Goal: Transaction & Acquisition: Download file/media

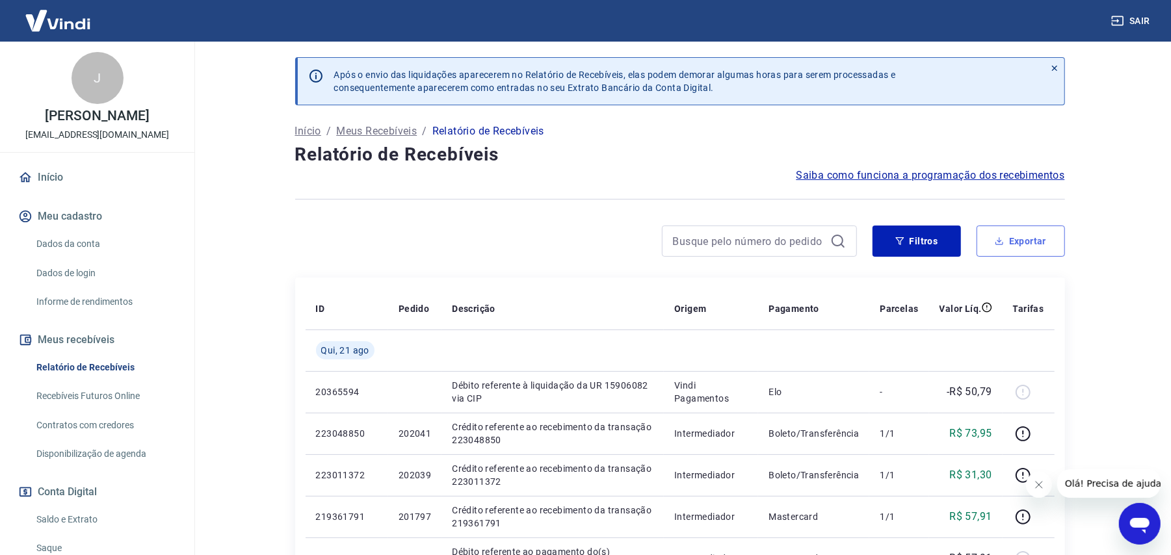
click at [1028, 243] on button "Exportar" at bounding box center [1020, 241] width 88 height 31
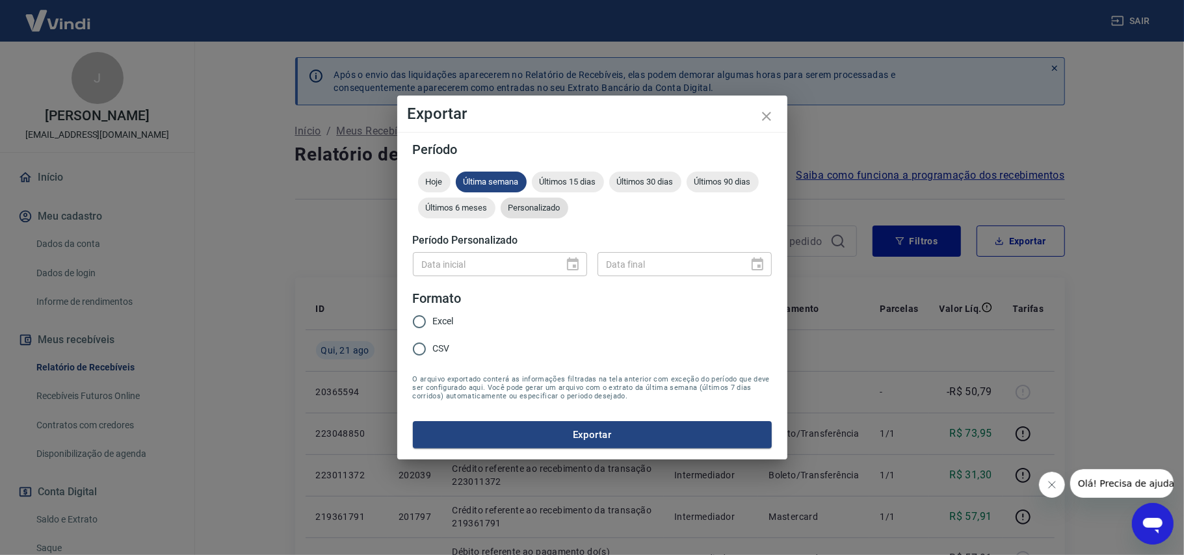
click at [543, 211] on span "Personalizado" at bounding box center [535, 208] width 68 height 10
click at [567, 257] on icon "Choose date" at bounding box center [573, 265] width 16 height 16
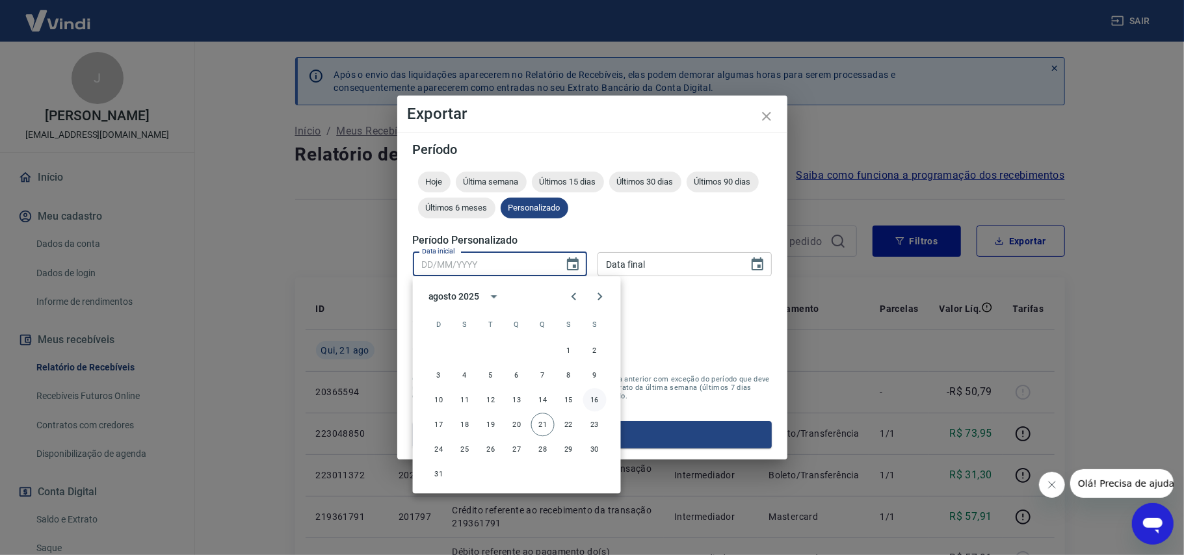
click at [595, 399] on button "16" at bounding box center [594, 399] width 23 height 23
type input "[DATE]"
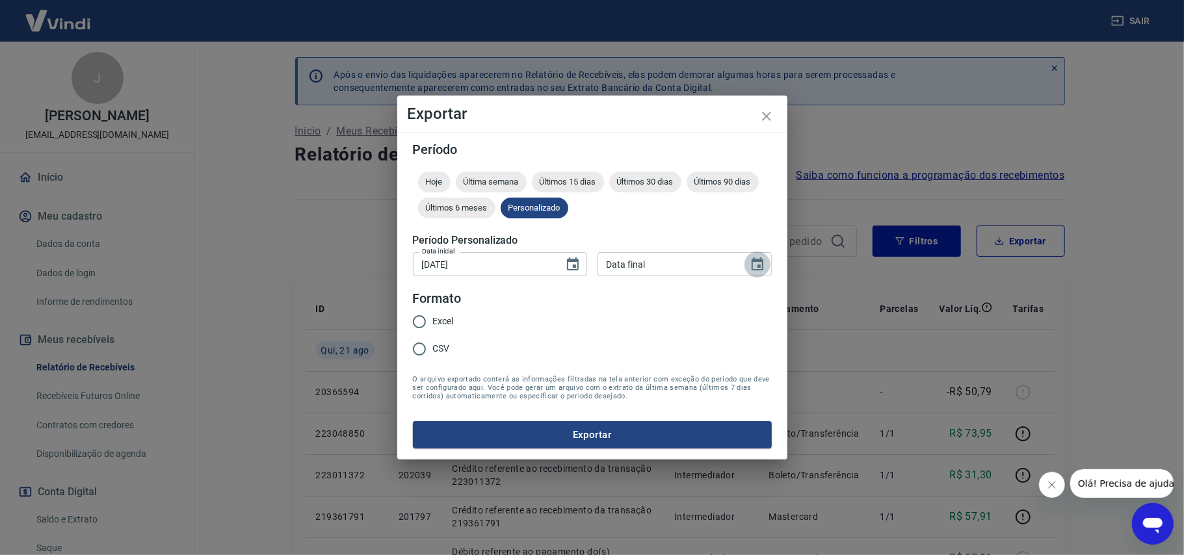
click at [754, 265] on icon "Choose date" at bounding box center [757, 265] width 16 height 16
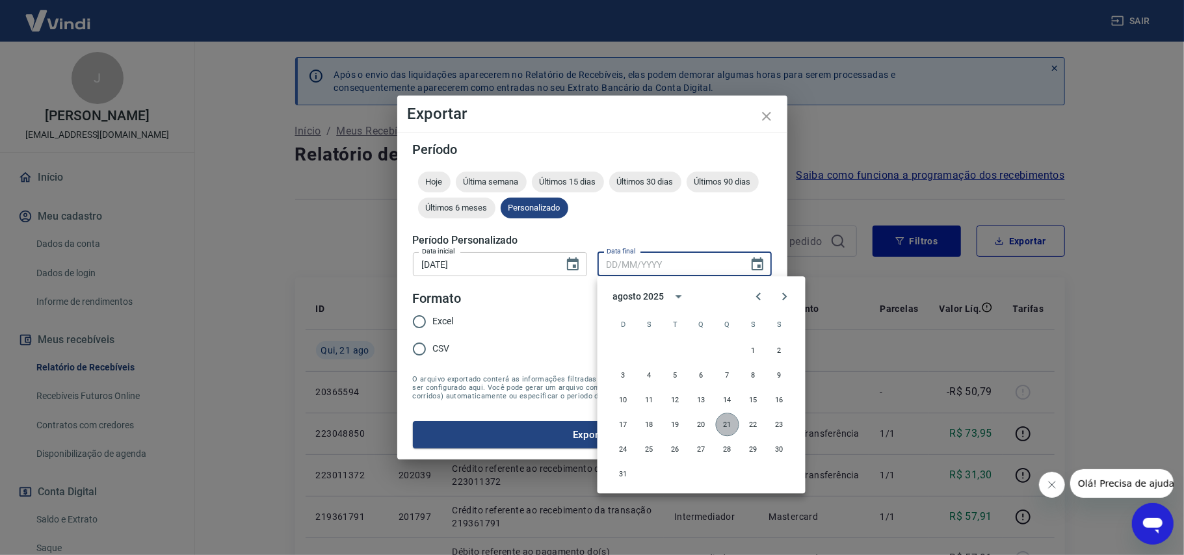
click at [736, 426] on button "21" at bounding box center [727, 424] width 23 height 23
type input "[DATE]"
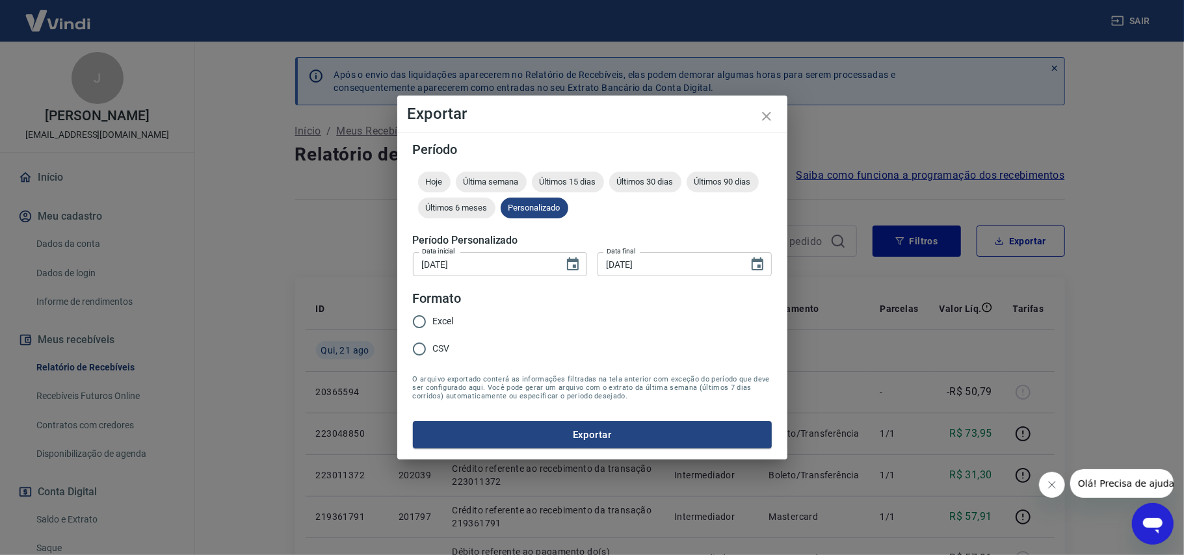
click at [422, 355] on input "CSV" at bounding box center [419, 348] width 27 height 27
radio input "true"
click at [592, 436] on button "Exportar" at bounding box center [592, 434] width 359 height 27
